Goal: Use online tool/utility: Utilize a website feature to perform a specific function

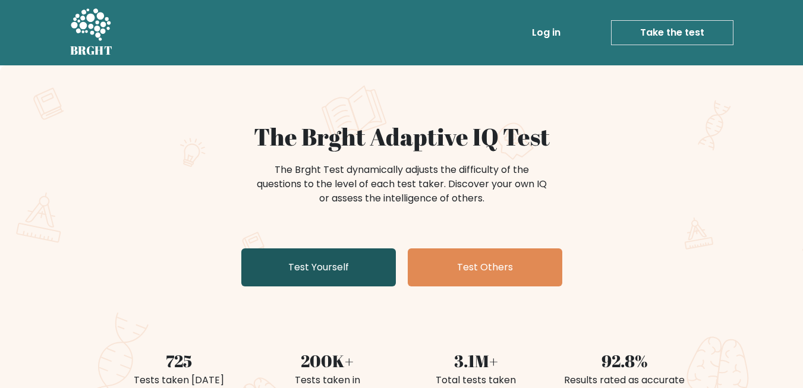
click at [310, 262] on link "Test Yourself" at bounding box center [318, 268] width 155 height 38
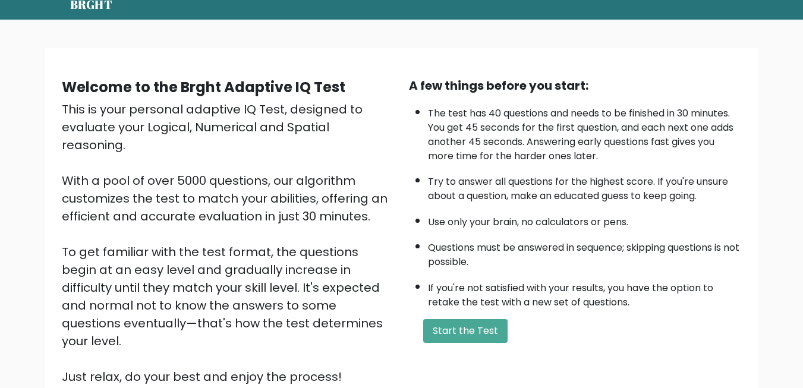
scroll to position [59, 0]
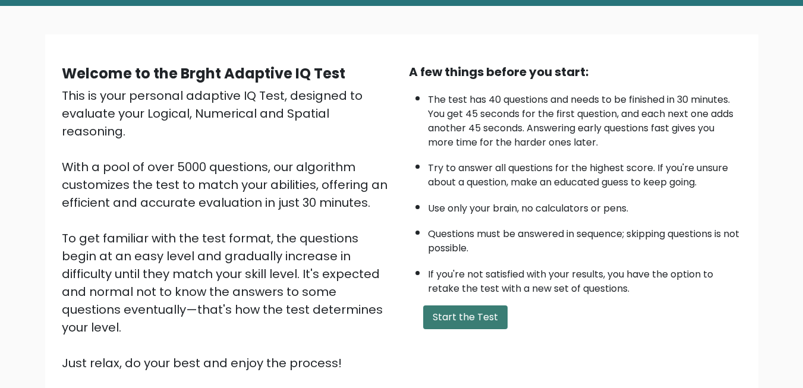
click at [455, 311] on button "Start the Test" at bounding box center [465, 318] width 84 height 24
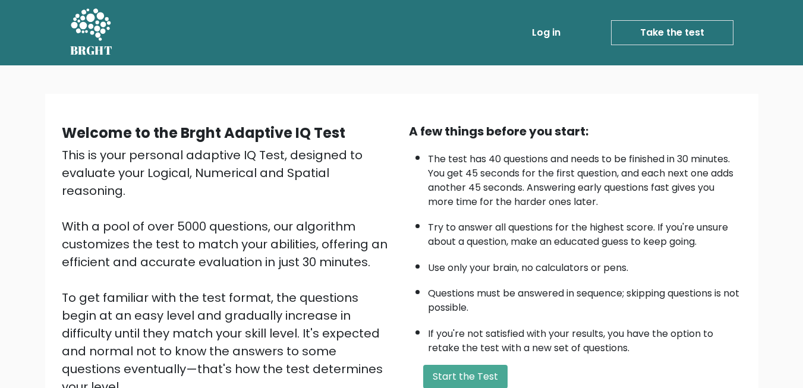
scroll to position [59, 0]
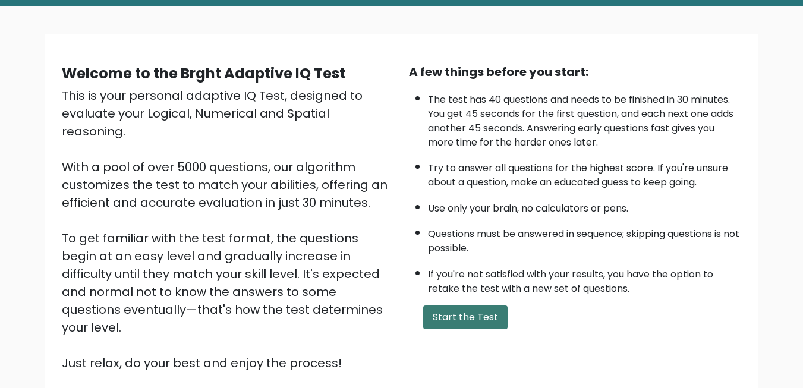
click at [436, 311] on button "Start the Test" at bounding box center [465, 318] width 84 height 24
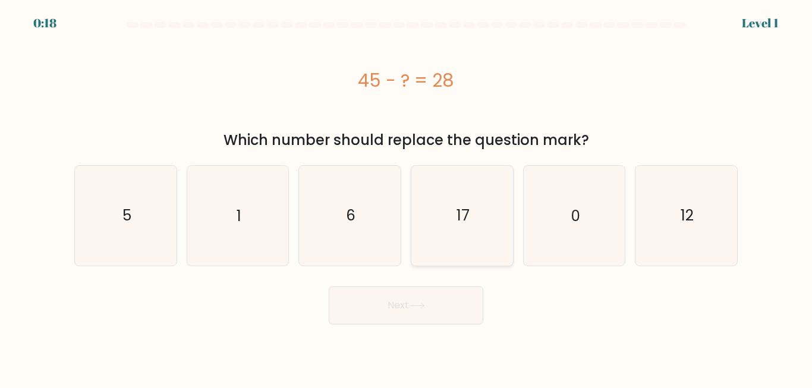
click at [464, 216] on text "17" at bounding box center [463, 215] width 13 height 21
click at [407, 197] on input "d. 17" at bounding box center [406, 195] width 1 height 3
radio input "true"
